Goal: Task Accomplishment & Management: Manage account settings

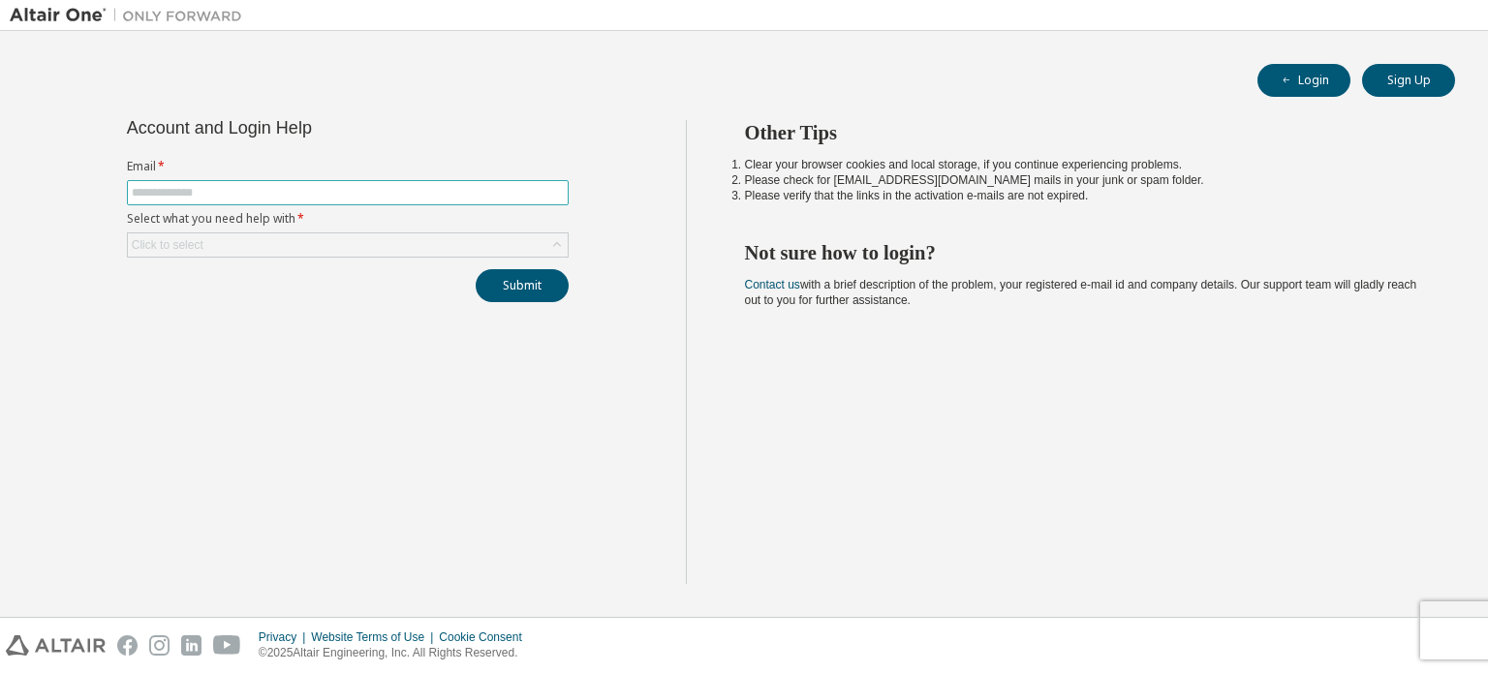
click at [296, 201] on span at bounding box center [348, 192] width 442 height 25
click at [255, 193] on input "text" at bounding box center [348, 193] width 432 height 16
click at [255, 200] on input "text" at bounding box center [348, 193] width 432 height 16
type input "**********"
click at [306, 237] on div "Click to select" at bounding box center [348, 245] width 440 height 23
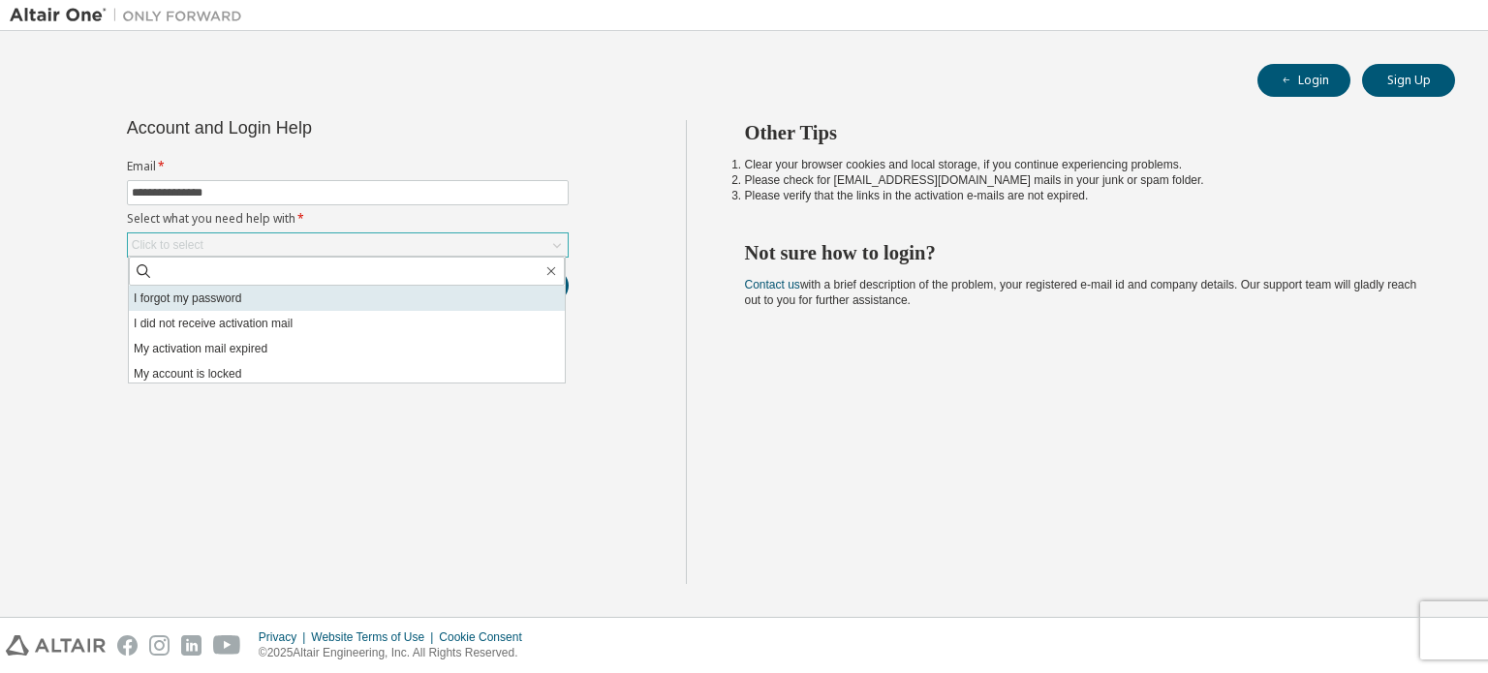
click at [223, 299] on li "I forgot my password" at bounding box center [347, 298] width 436 height 25
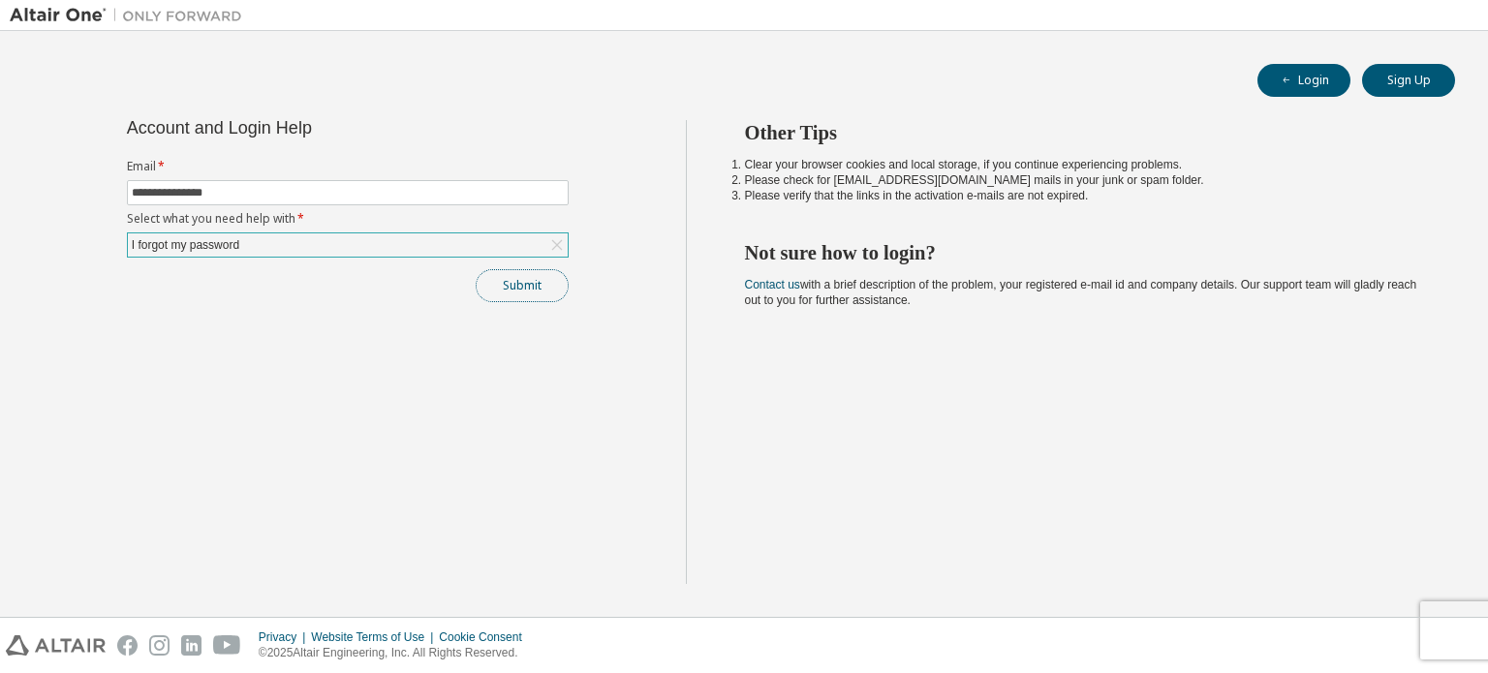
click at [557, 289] on button "Submit" at bounding box center [522, 285] width 93 height 33
click at [26, 10] on img at bounding box center [131, 15] width 242 height 19
